Goal: Information Seeking & Learning: Check status

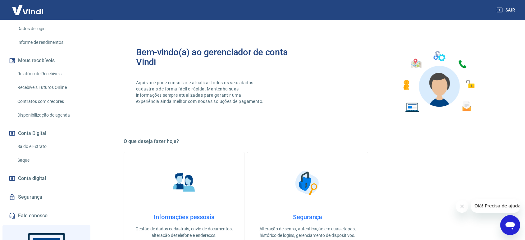
scroll to position [103, 0]
drag, startPoint x: 46, startPoint y: 71, endPoint x: 87, endPoint y: 94, distance: 47.0
click at [46, 71] on link "Relatório de Recebíveis" at bounding box center [50, 72] width 70 height 13
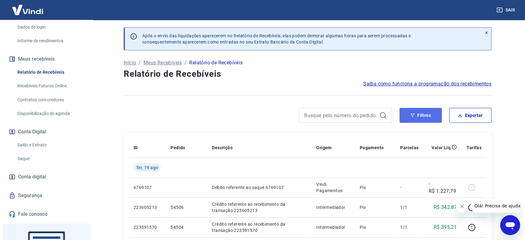
click at [411, 120] on button "Filtros" at bounding box center [420, 115] width 42 height 15
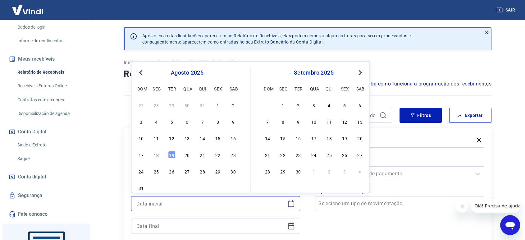
click at [174, 202] on input at bounding box center [210, 203] width 148 height 9
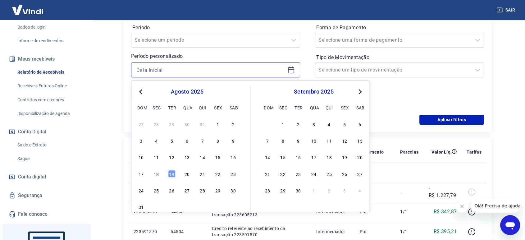
scroll to position [138, 0]
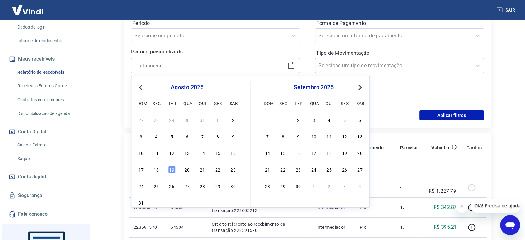
drag, startPoint x: 155, startPoint y: 172, endPoint x: 179, endPoint y: 104, distance: 72.0
click at [155, 173] on div "18" at bounding box center [155, 168] width 7 height 7
type input "18/08/2025"
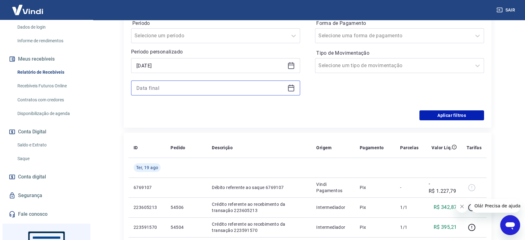
click at [171, 89] on input at bounding box center [210, 87] width 148 height 9
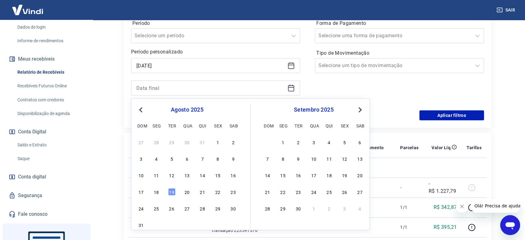
drag, startPoint x: 156, startPoint y: 192, endPoint x: 358, endPoint y: 56, distance: 242.4
click at [157, 191] on div "18" at bounding box center [155, 191] width 7 height 7
type input "18/08/2025"
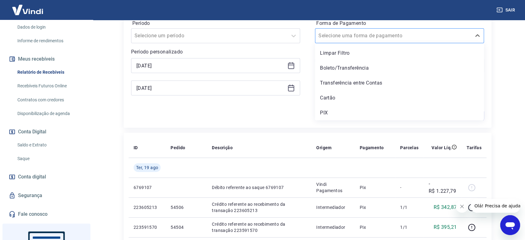
click at [366, 34] on input "Forma de Pagamento" at bounding box center [349, 35] width 63 height 7
click at [348, 111] on div "PIX" at bounding box center [399, 112] width 169 height 12
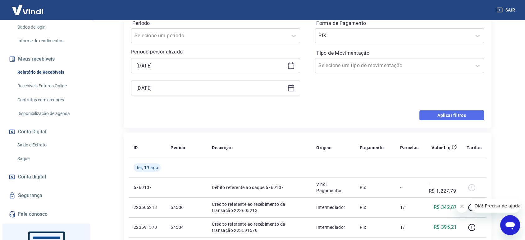
click at [440, 116] on button "Aplicar filtros" at bounding box center [451, 115] width 65 height 10
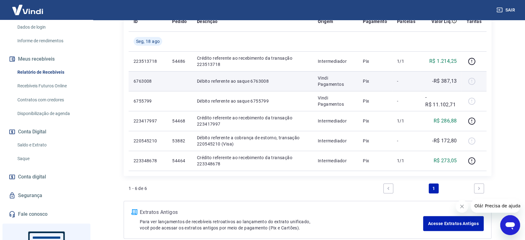
scroll to position [138, 0]
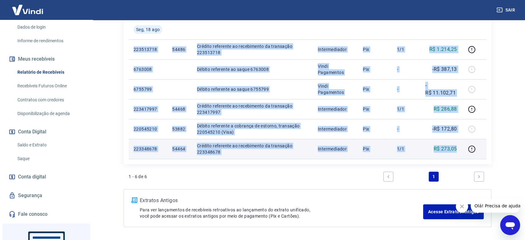
drag, startPoint x: 130, startPoint y: 44, endPoint x: 459, endPoint y: 150, distance: 346.1
click at [459, 150] on tbody "Seg, 18 ago 223513718 54486 Crédito referente ao recebimento da transação 22351…" at bounding box center [308, 89] width 358 height 139
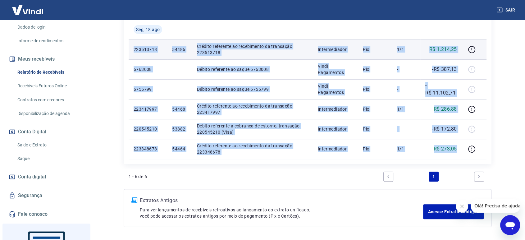
copy tbody "223513718 54486 Crédito referente ao recebimento da transação 223513718 Interme…"
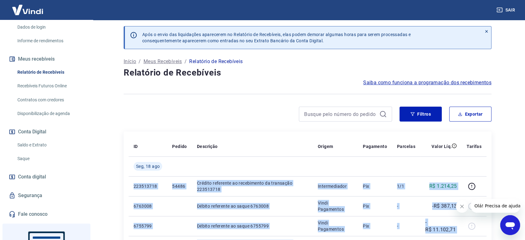
scroll to position [0, 0]
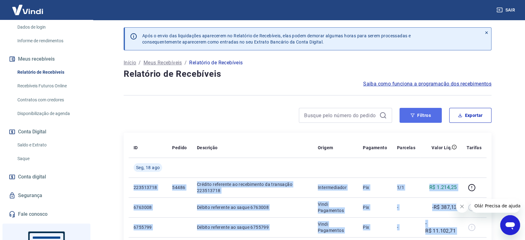
click at [419, 114] on button "Filtros" at bounding box center [420, 115] width 42 height 15
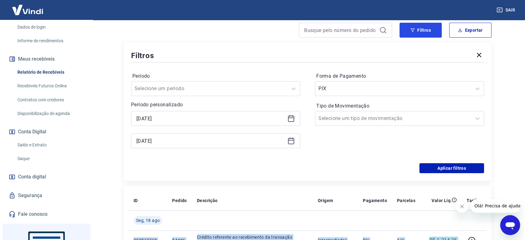
scroll to position [103, 0]
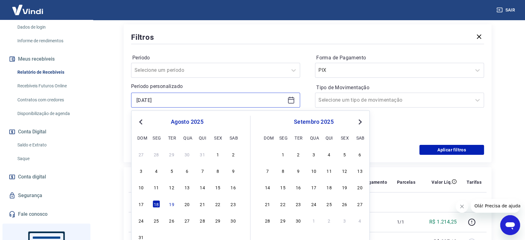
click at [157, 98] on input "18/08/2025" at bounding box center [210, 99] width 148 height 9
click at [174, 205] on div "19" at bounding box center [171, 203] width 7 height 7
type input "19/08/2025"
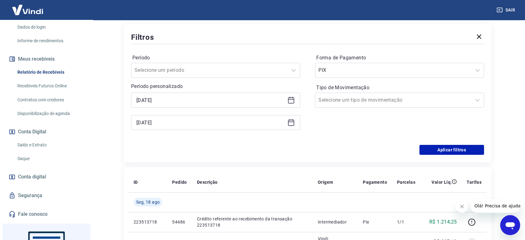
click at [175, 126] on div "18/08/2025" at bounding box center [215, 122] width 169 height 15
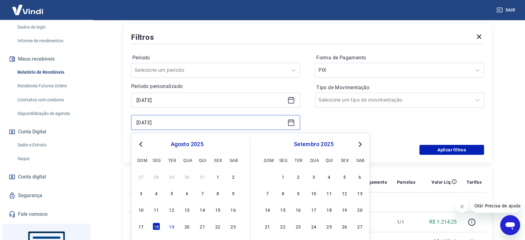
click at [171, 125] on input "18/08/2025" at bounding box center [210, 122] width 148 height 9
drag, startPoint x: 170, startPoint y: 228, endPoint x: 221, endPoint y: 219, distance: 51.6
click at [171, 228] on div "19" at bounding box center [171, 225] width 7 height 7
type input "19/08/2025"
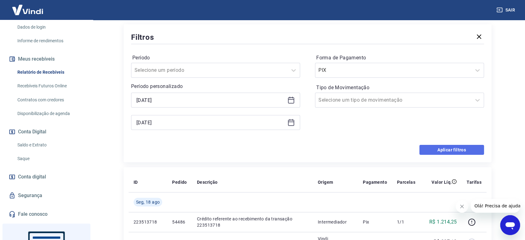
click at [456, 148] on button "Aplicar filtros" at bounding box center [451, 150] width 65 height 10
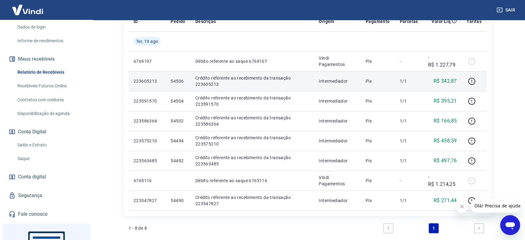
scroll to position [138, 0]
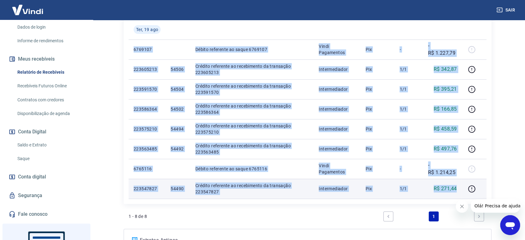
drag, startPoint x: 161, startPoint y: 55, endPoint x: 458, endPoint y: 188, distance: 325.4
click at [458, 188] on tbody "Ter, 19 ago 6769107 Débito referente ao saque 6769107 Vindi Pagamentos Pix - -R…" at bounding box center [308, 109] width 358 height 179
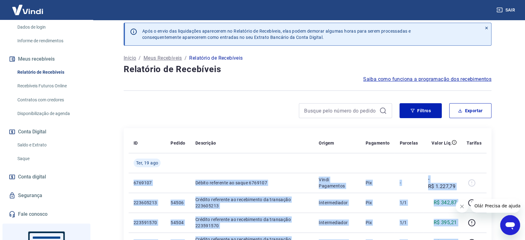
scroll to position [0, 0]
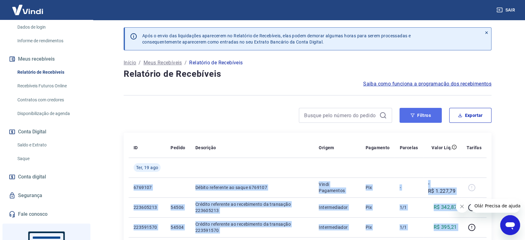
click at [413, 116] on icon "button" at bounding box center [412, 115] width 4 height 4
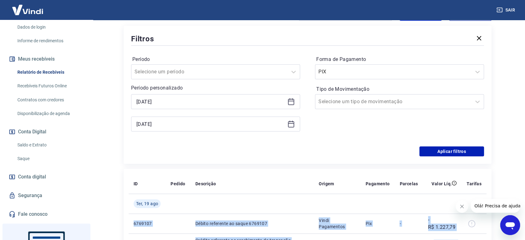
scroll to position [103, 0]
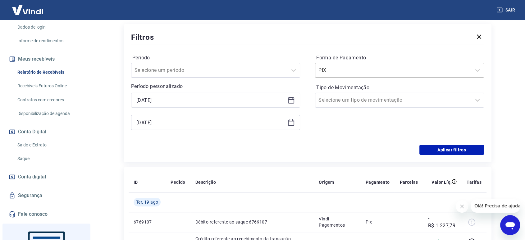
click at [335, 68] on input "Forma de Pagamento" at bounding box center [349, 69] width 63 height 7
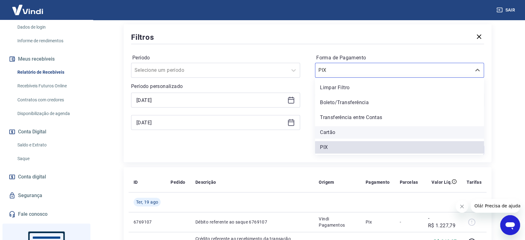
click at [344, 132] on div "Cartão" at bounding box center [399, 132] width 169 height 12
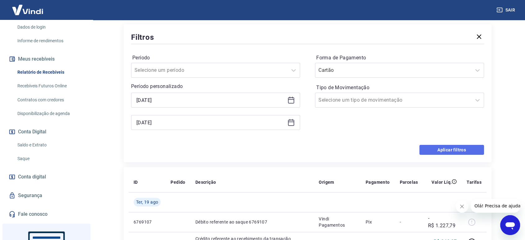
click at [449, 148] on button "Aplicar filtros" at bounding box center [451, 150] width 65 height 10
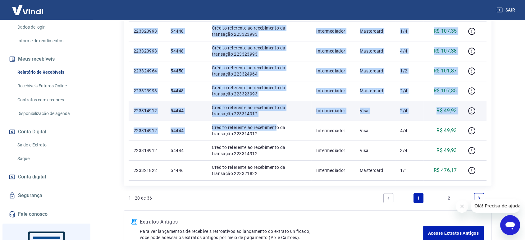
scroll to position [436, 0]
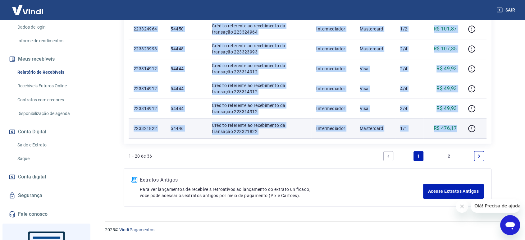
drag, startPoint x: 130, startPoint y: 83, endPoint x: 458, endPoint y: 127, distance: 331.0
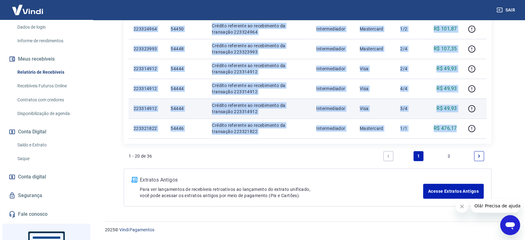
copy tbody "20333684 Débito referente à liquidação da UR 15880631 via CIP Vindi Pagamentos …"
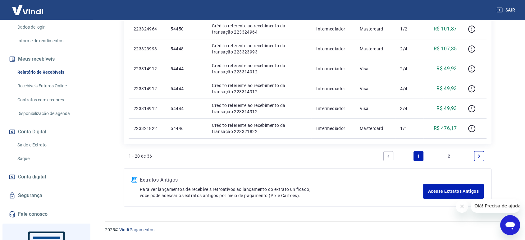
click at [449, 158] on link "2" at bounding box center [449, 156] width 10 height 10
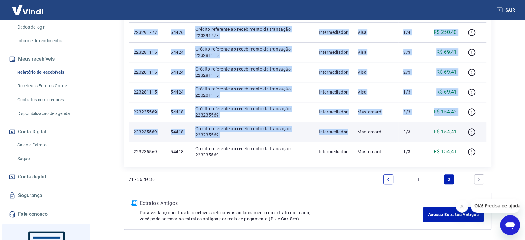
scroll to position [357, 0]
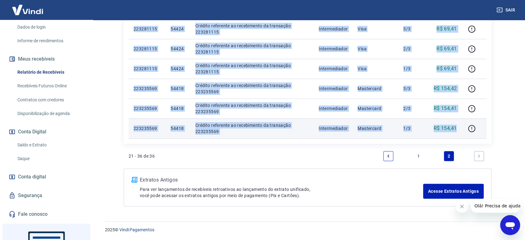
drag, startPoint x: 132, startPoint y: 49, endPoint x: 458, endPoint y: 130, distance: 336.1
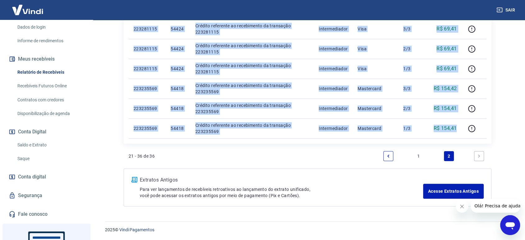
copy tbody "223314912 54444 Crédito referente ao recebimento da transação 223314912 Interme…"
click at [36, 160] on link "Saque" at bounding box center [50, 158] width 70 height 13
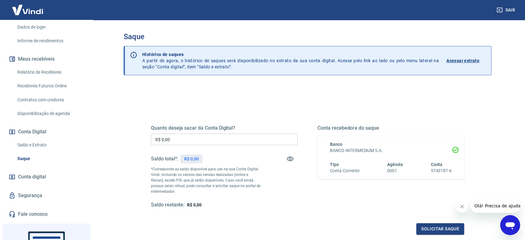
click at [50, 142] on link "Saldo e Extrato" at bounding box center [50, 144] width 70 height 13
